Goal: Information Seeking & Learning: Learn about a topic

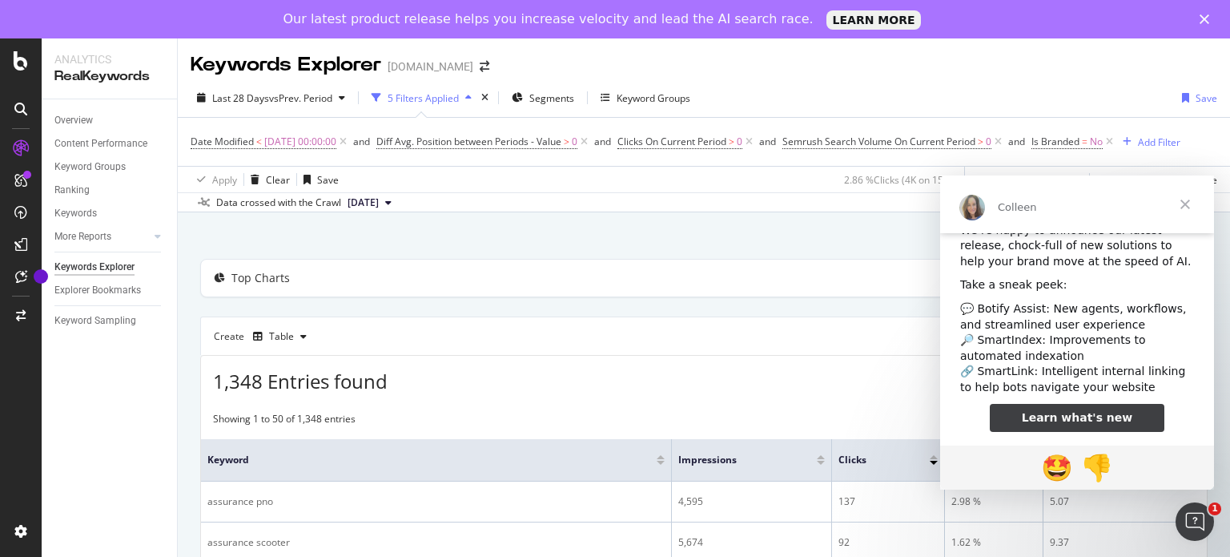
scroll to position [42, 0]
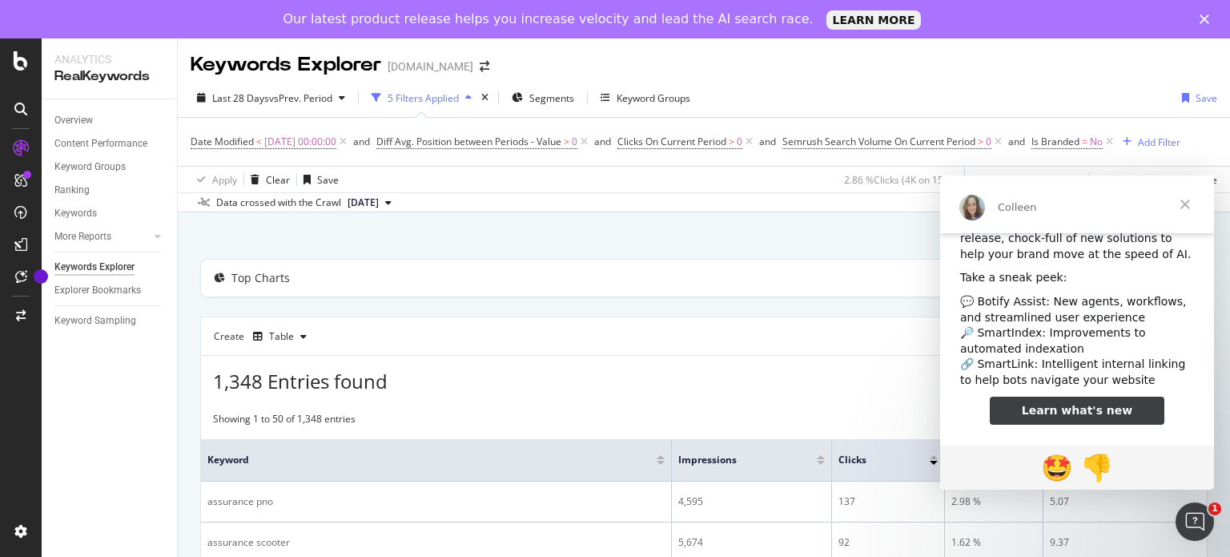
click at [1096, 412] on span "Learn what's new" at bounding box center [1077, 410] width 111 height 13
click at [1185, 211] on span "Close" at bounding box center [1185, 204] width 58 height 58
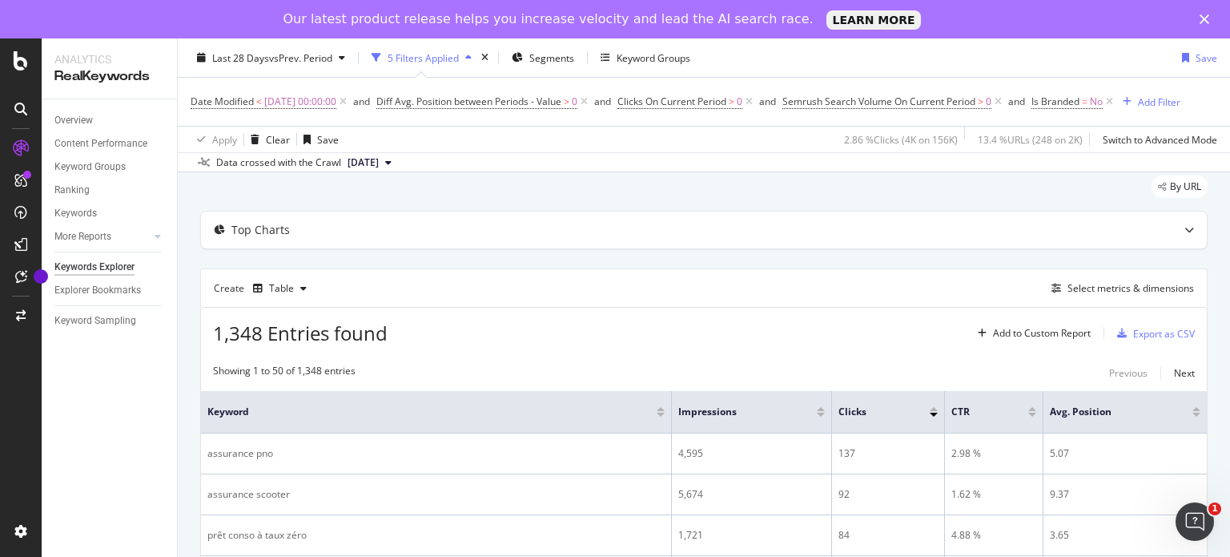
scroll to position [0, 0]
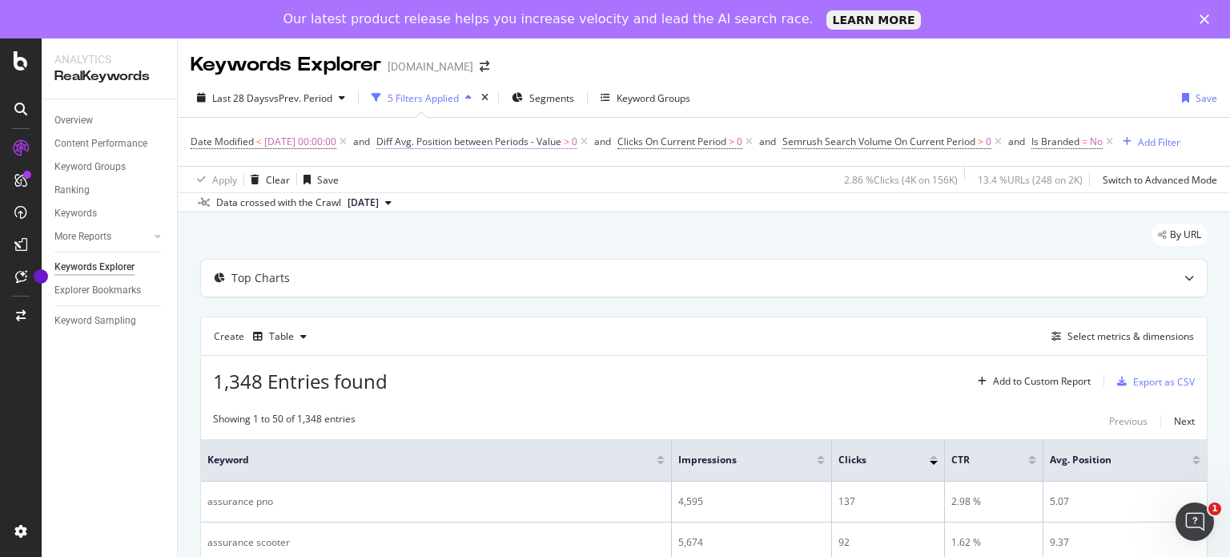
click at [535, 139] on span "Diff Avg. Position between Periods - Value" at bounding box center [468, 142] width 185 height 14
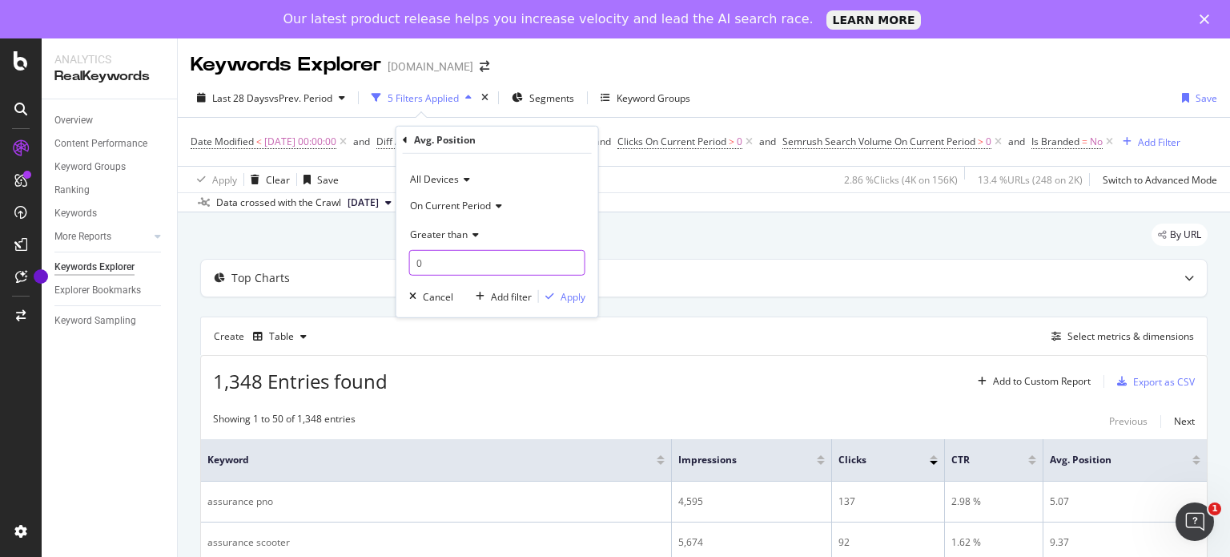
click at [463, 266] on input "0" at bounding box center [497, 263] width 176 height 26
type input "5"
click at [551, 294] on icon "button" at bounding box center [549, 297] width 9 height 10
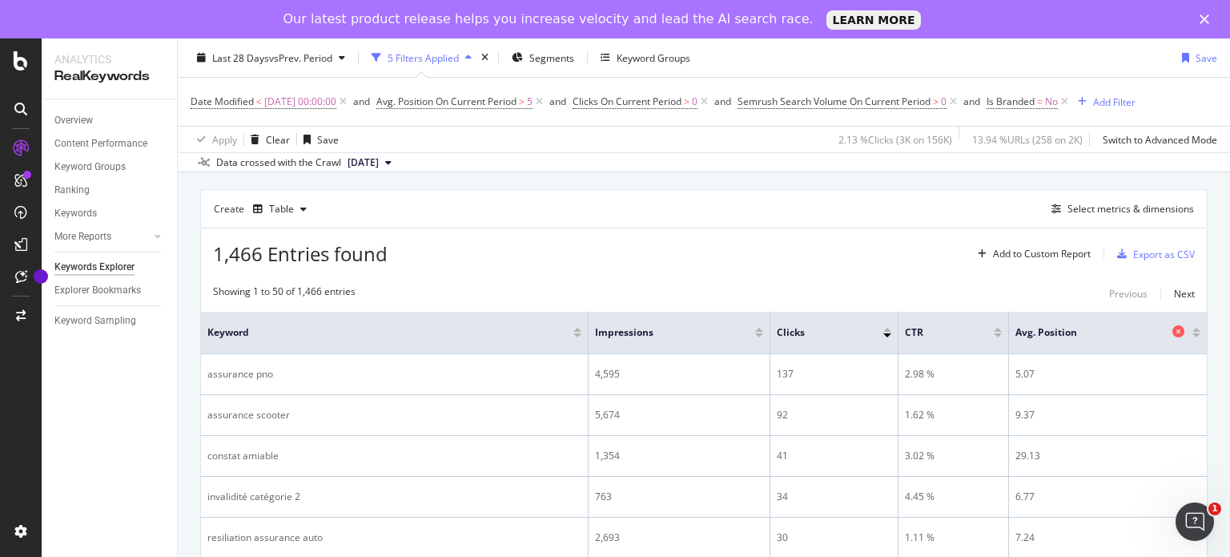
scroll to position [131, 0]
click at [1019, 239] on div "Add to Custom Report" at bounding box center [1030, 250] width 119 height 24
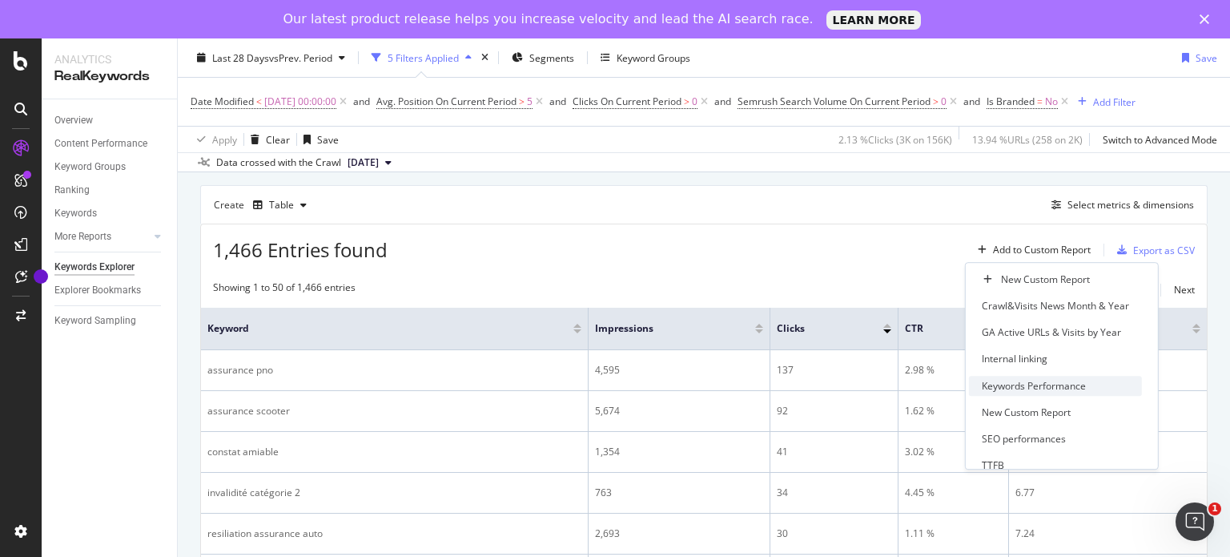
scroll to position [13, 0]
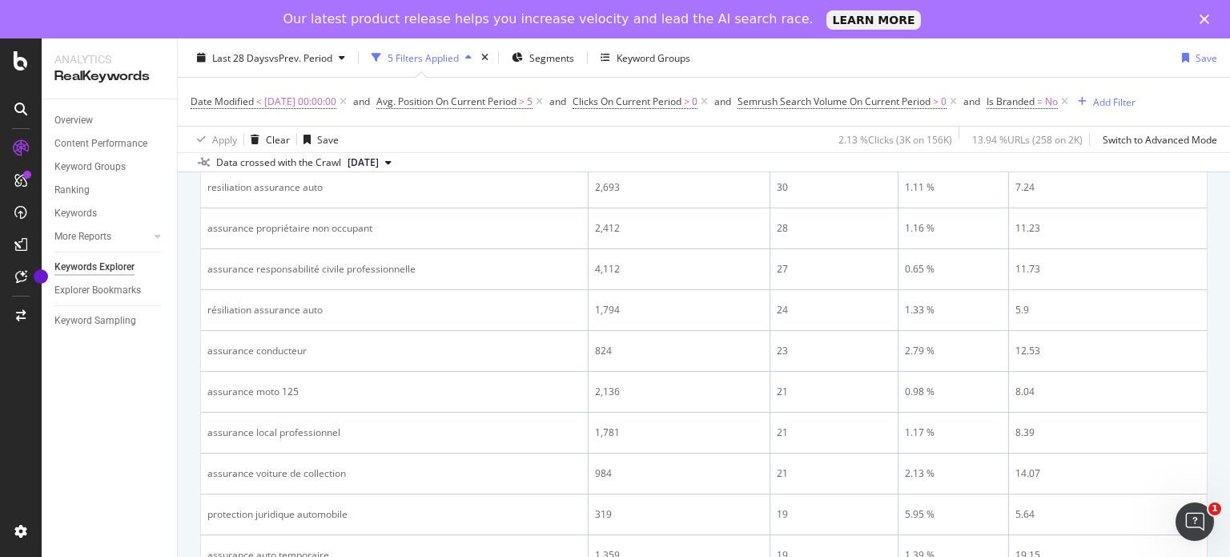
scroll to position [0, 0]
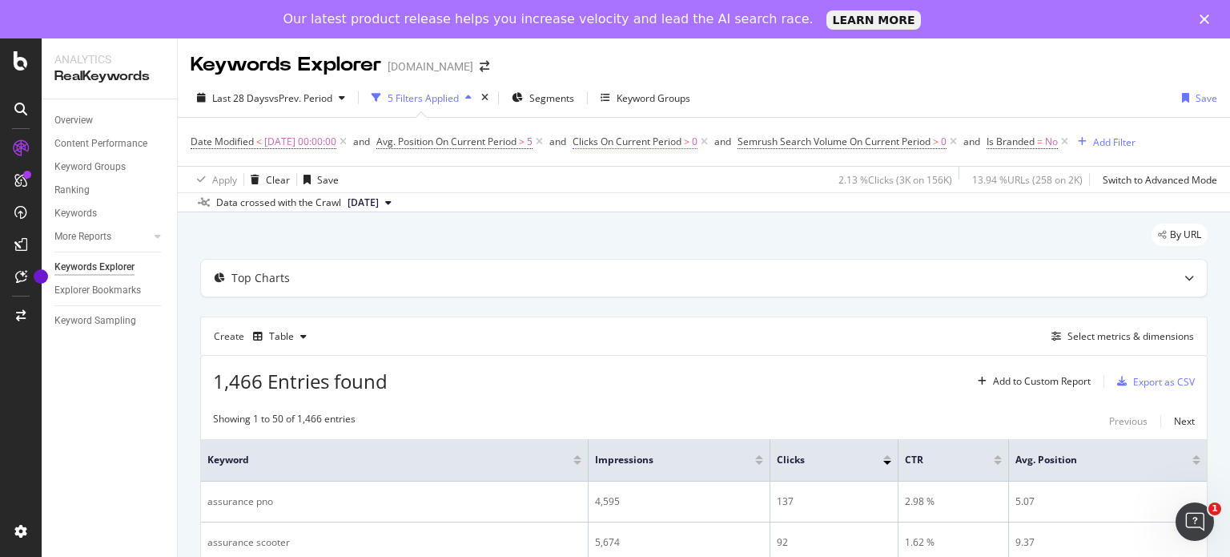
click at [674, 137] on span "Clicks On Current Period" at bounding box center [627, 142] width 109 height 14
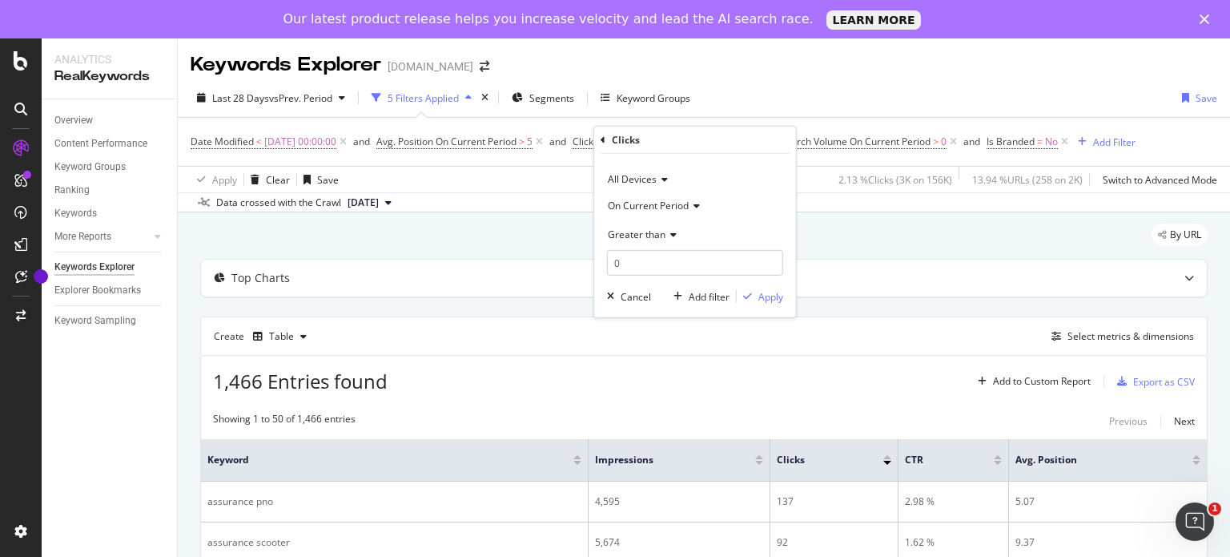
click at [686, 203] on span "On Current Period" at bounding box center [648, 205] width 81 height 14
click at [689, 251] on span "On Compared Period" at bounding box center [662, 258] width 94 height 14
click at [663, 257] on input "0" at bounding box center [695, 263] width 176 height 26
type input "20"
click at [766, 297] on div "Apply" at bounding box center [770, 296] width 25 height 14
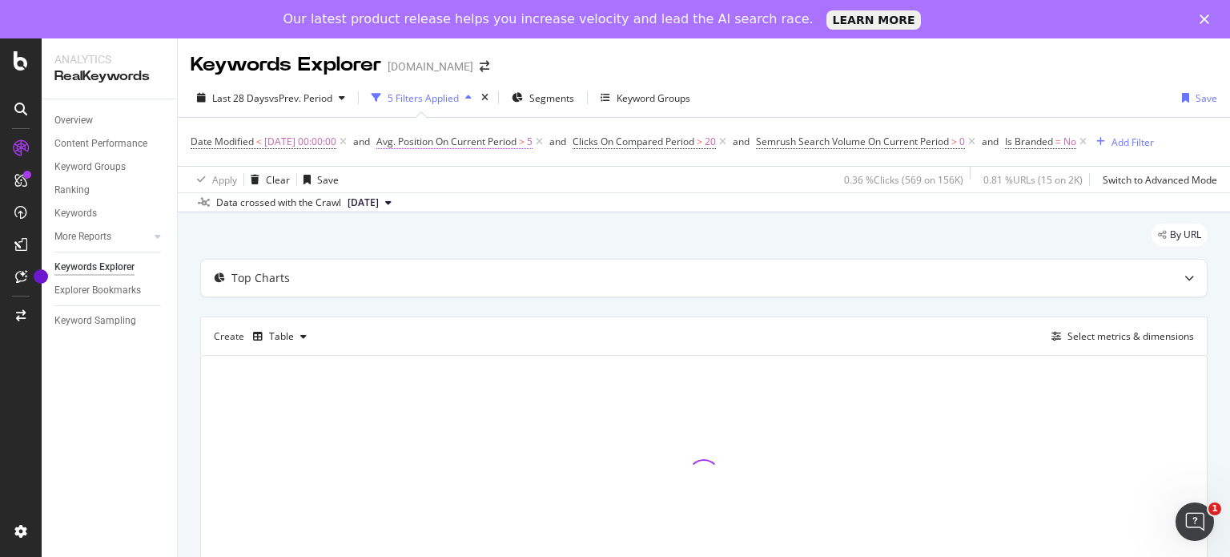
click at [477, 137] on span "Avg. Position On Current Period" at bounding box center [446, 142] width 140 height 14
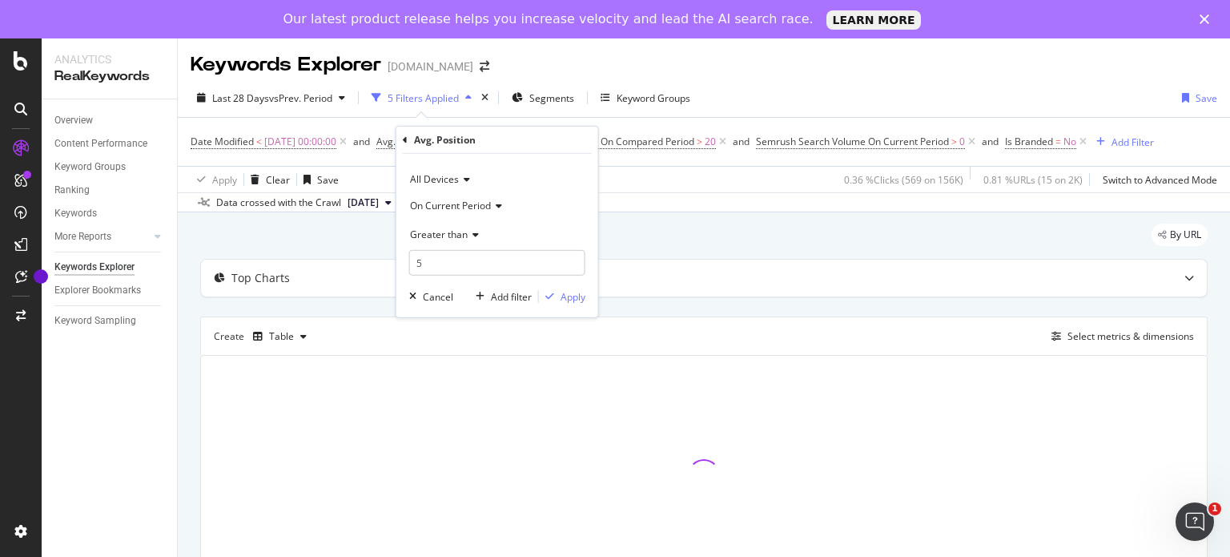
click at [464, 230] on span "Greater than" at bounding box center [439, 234] width 58 height 14
click at [469, 230] on icon at bounding box center [473, 234] width 11 height 10
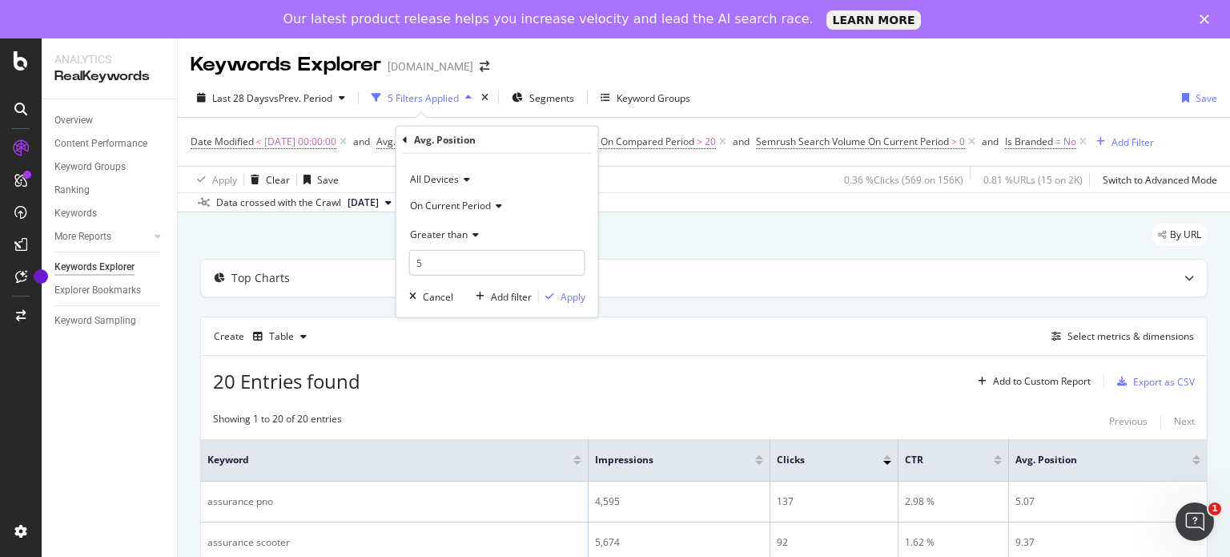
click at [446, 175] on span "All Devices" at bounding box center [434, 179] width 49 height 14
click at [509, 171] on div "All Devices" at bounding box center [497, 180] width 176 height 26
click at [480, 205] on span "On Current Period" at bounding box center [450, 205] width 81 height 14
click at [509, 300] on span "Diff. Between Period - value" at bounding box center [478, 300] width 123 height 14
click at [575, 303] on div "Apply" at bounding box center [562, 296] width 46 height 14
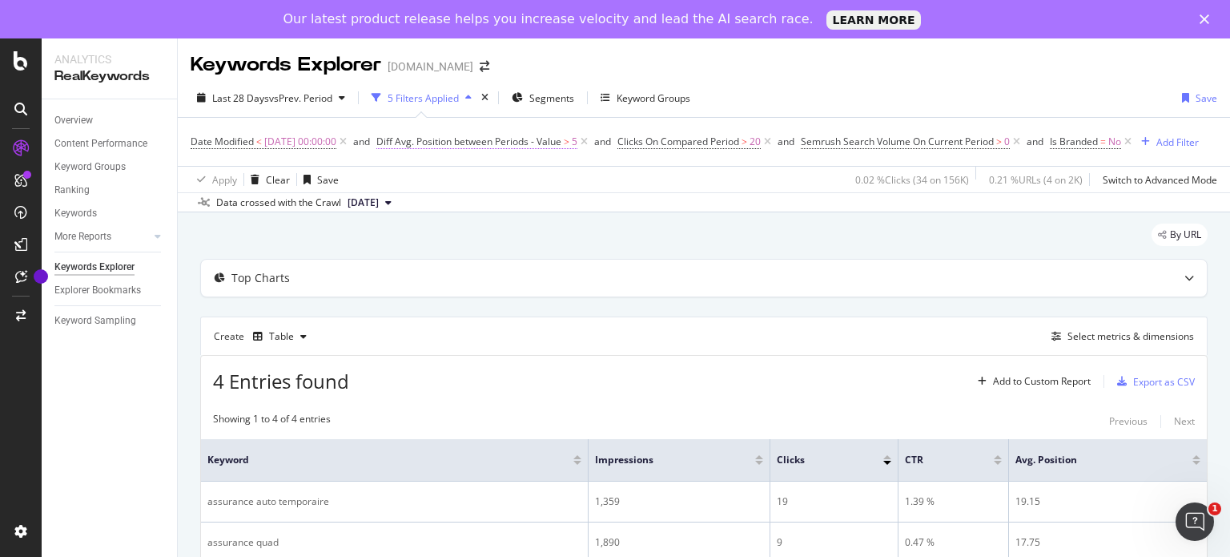
click at [561, 140] on span "Diff Avg. Position between Periods - Value" at bounding box center [468, 142] width 185 height 14
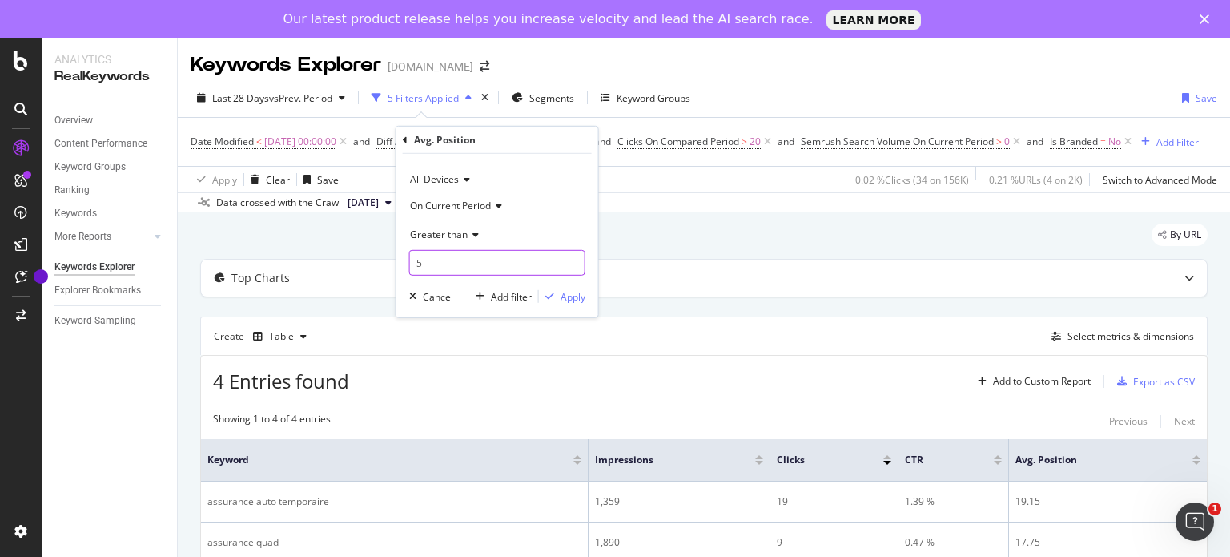
click at [453, 264] on input "5" at bounding box center [497, 263] width 176 height 26
click at [400, 135] on div "Avg. Position All Devices On Current Period Greater than Cancel Add filter Apply" at bounding box center [497, 222] width 202 height 191
click at [404, 137] on icon at bounding box center [405, 140] width 5 height 10
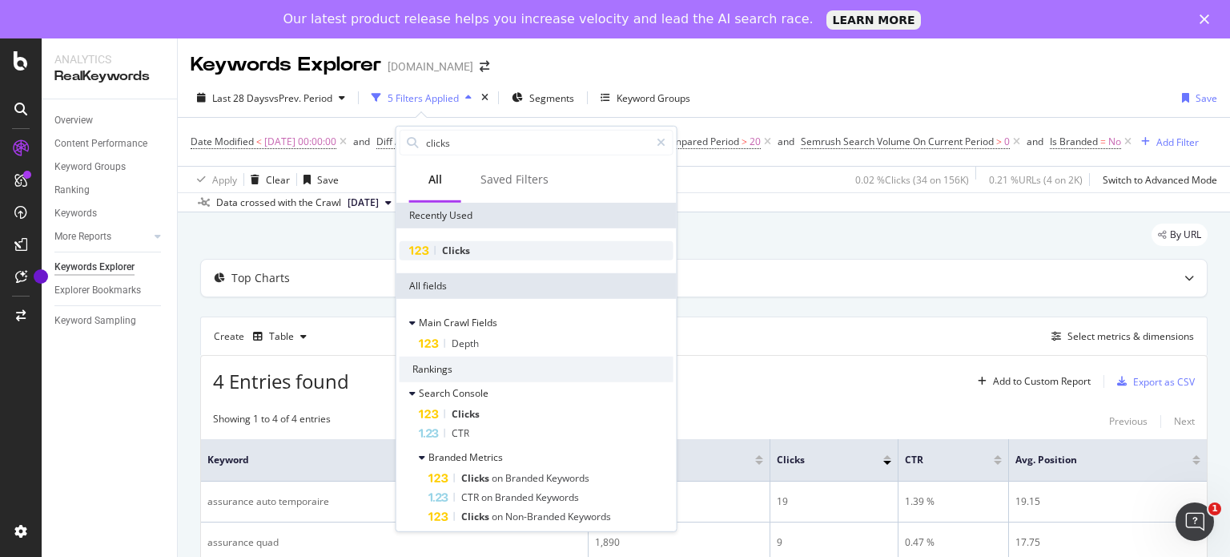
type input "clicks"
click at [492, 250] on div "Clicks" at bounding box center [537, 250] width 274 height 19
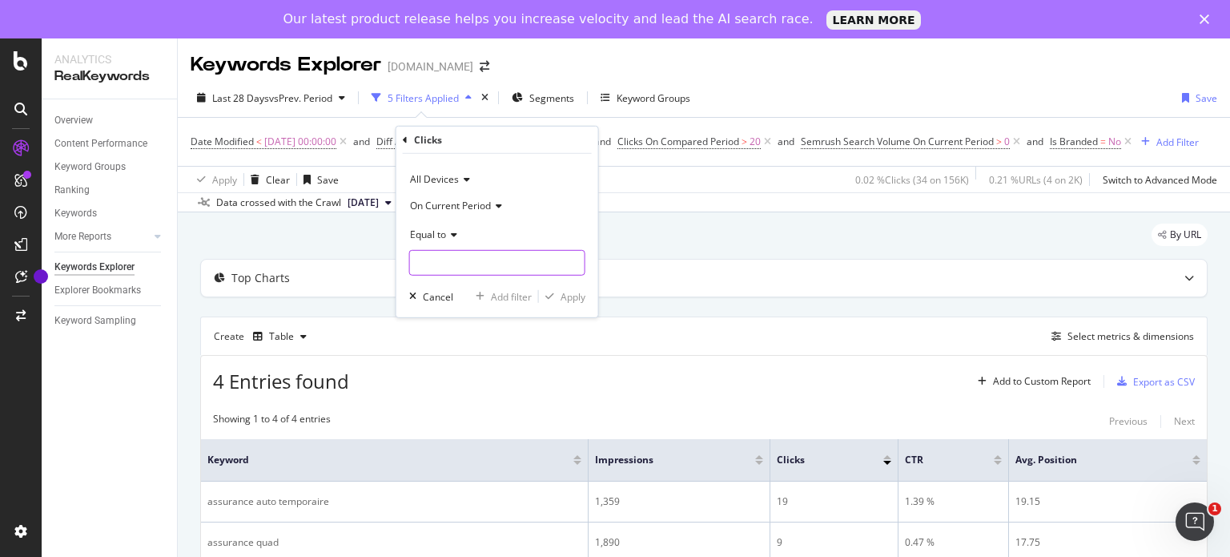
click at [453, 262] on input "number" at bounding box center [497, 263] width 176 height 26
click at [452, 230] on icon at bounding box center [451, 234] width 11 height 10
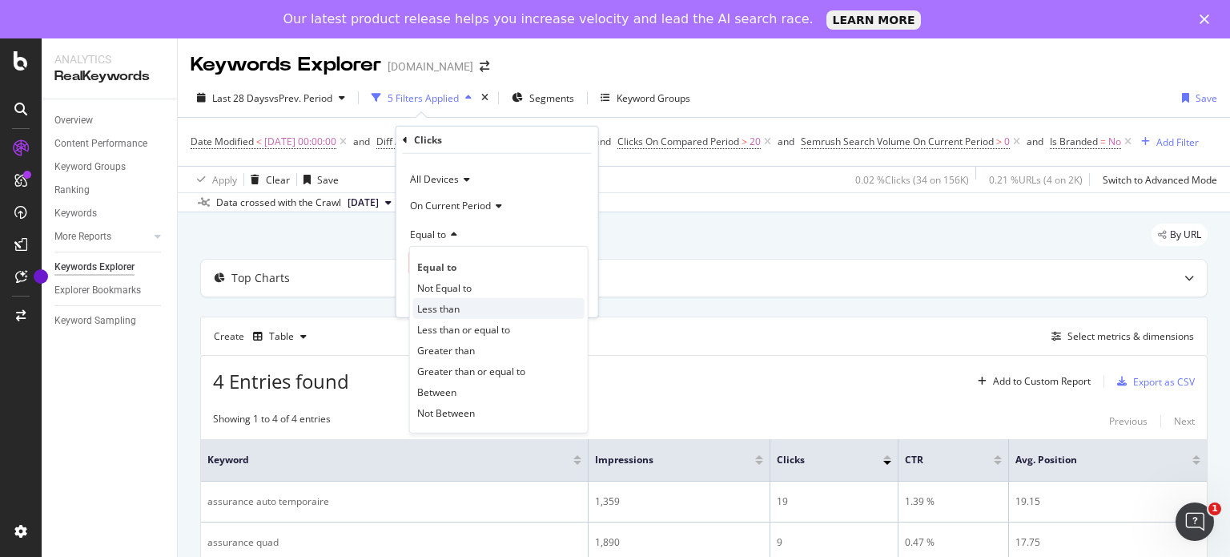
click at [451, 300] on div "Less than" at bounding box center [498, 308] width 171 height 21
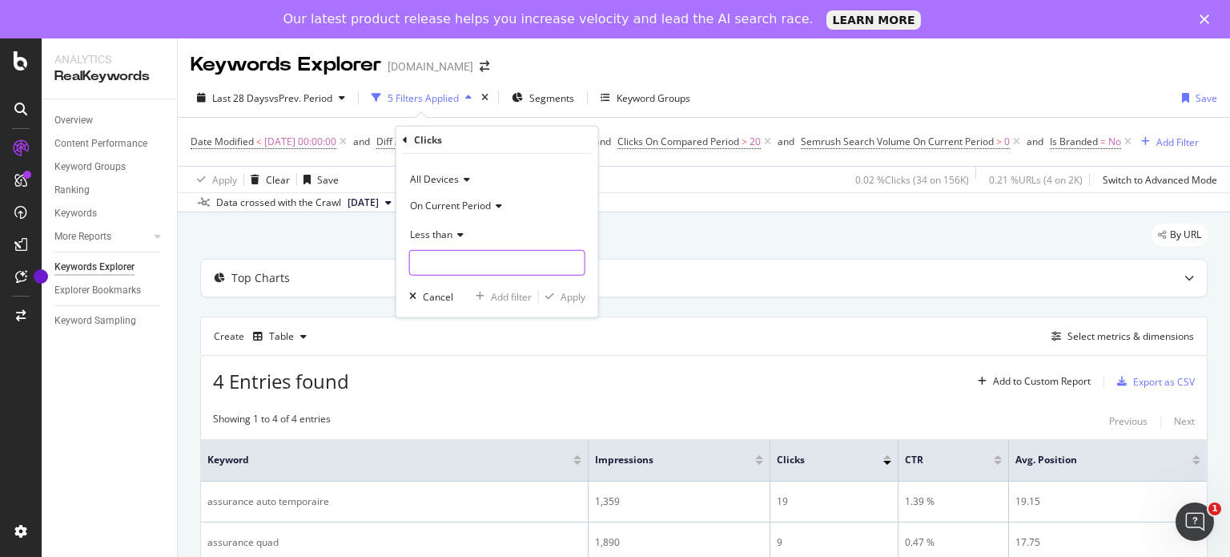
click at [441, 273] on input "number" at bounding box center [497, 263] width 176 height 26
type input "10"
click at [576, 292] on div "Apply" at bounding box center [573, 296] width 25 height 14
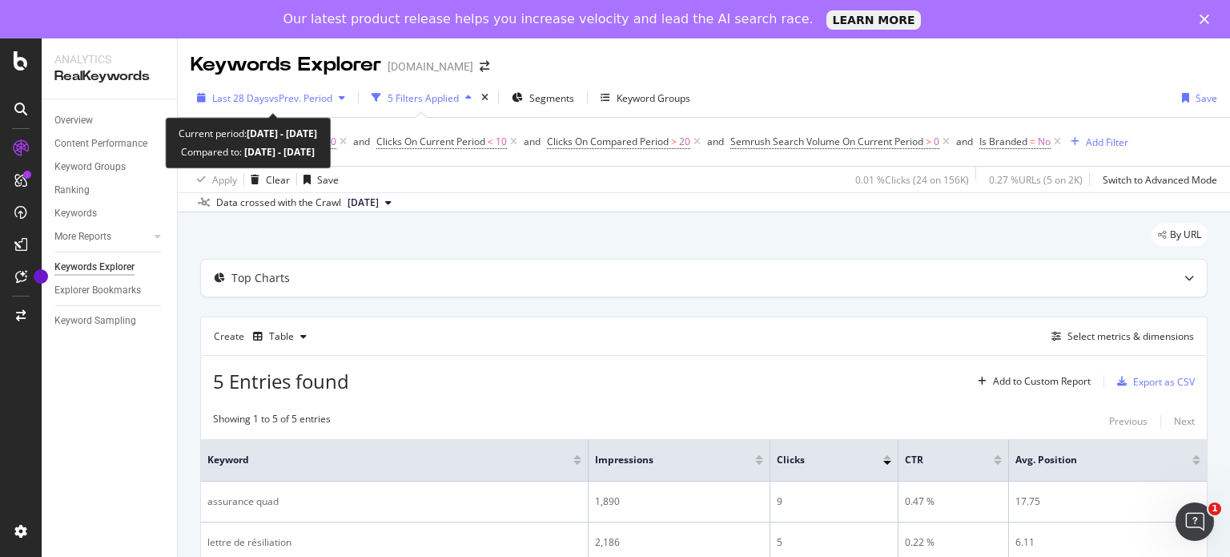
click at [311, 95] on span "vs Prev. Period" at bounding box center [300, 98] width 63 height 14
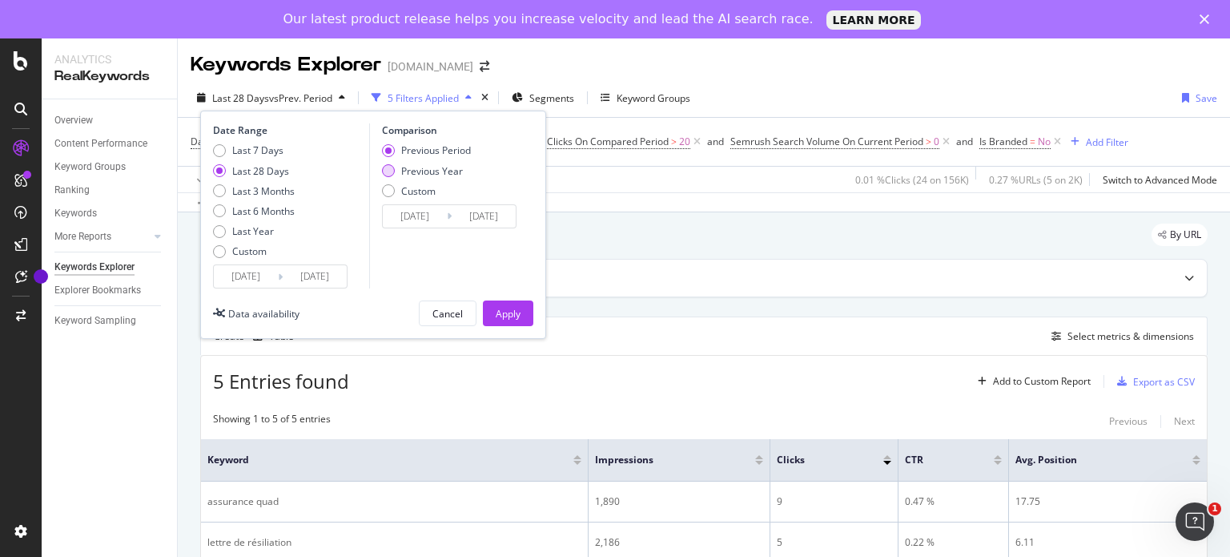
click at [427, 174] on div "Previous Year" at bounding box center [432, 171] width 62 height 14
type input "[DATE]"
click at [516, 307] on div "Apply" at bounding box center [508, 314] width 25 height 14
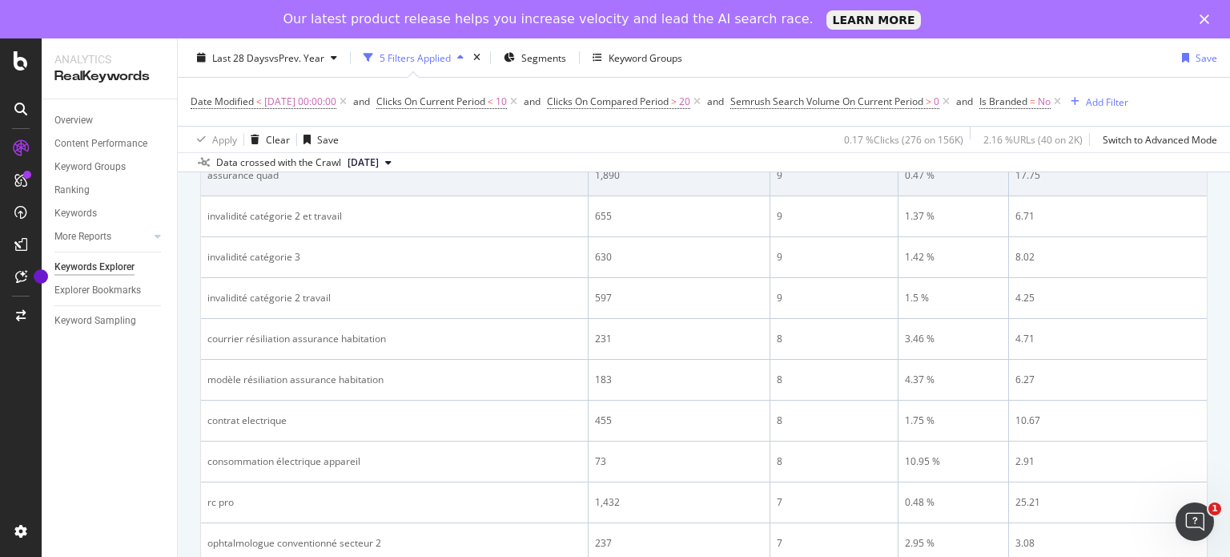
scroll to position [327, 0]
